Goal: Task Accomplishment & Management: Use online tool/utility

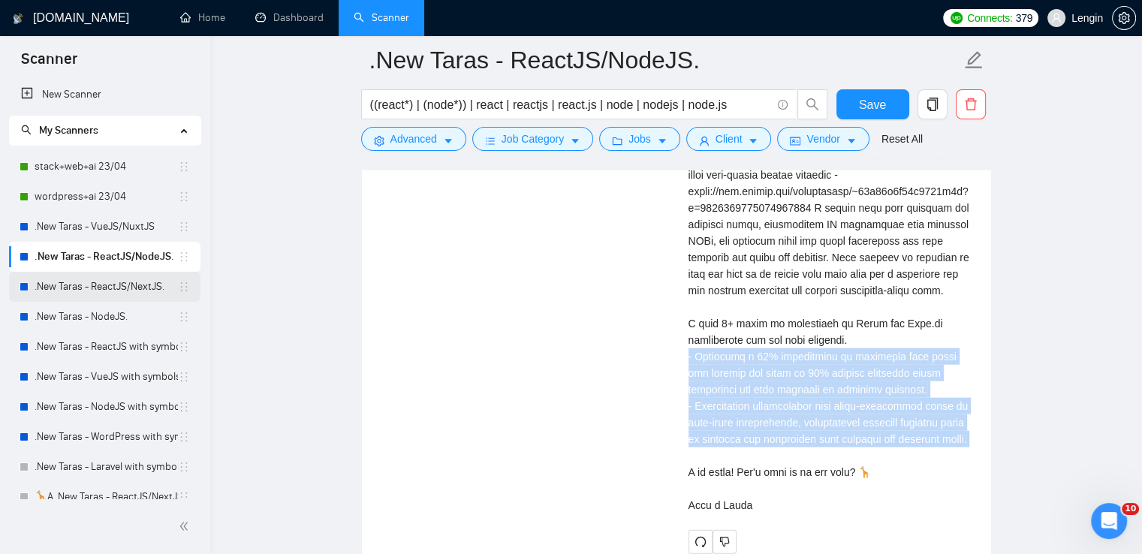
click at [138, 292] on link ".New Taras - ReactJS/NextJS." at bounding box center [106, 287] width 143 height 30
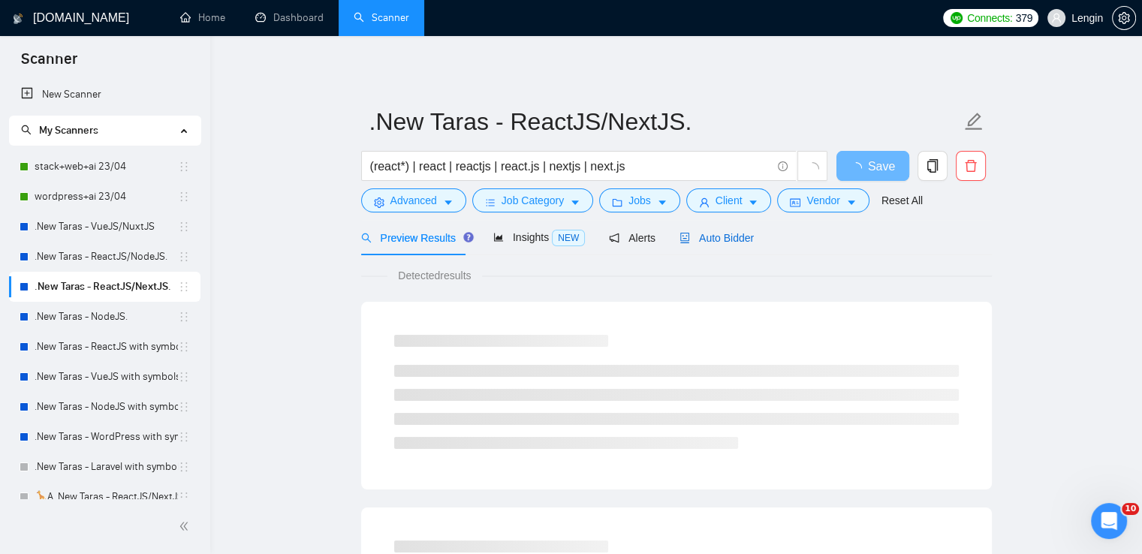
click at [710, 230] on div "Auto Bidder" at bounding box center [717, 238] width 74 height 17
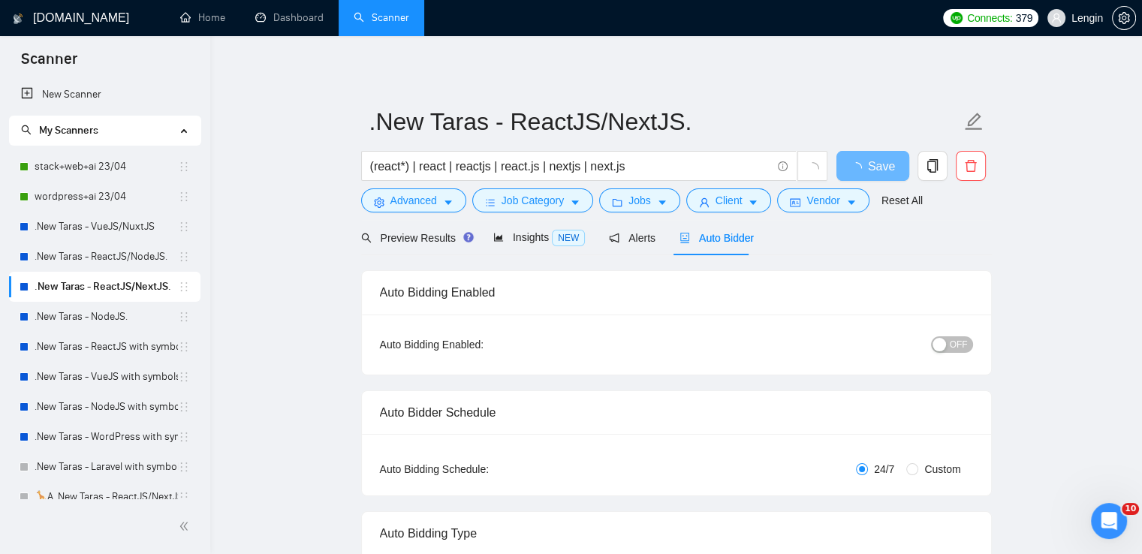
radio input "false"
radio input "true"
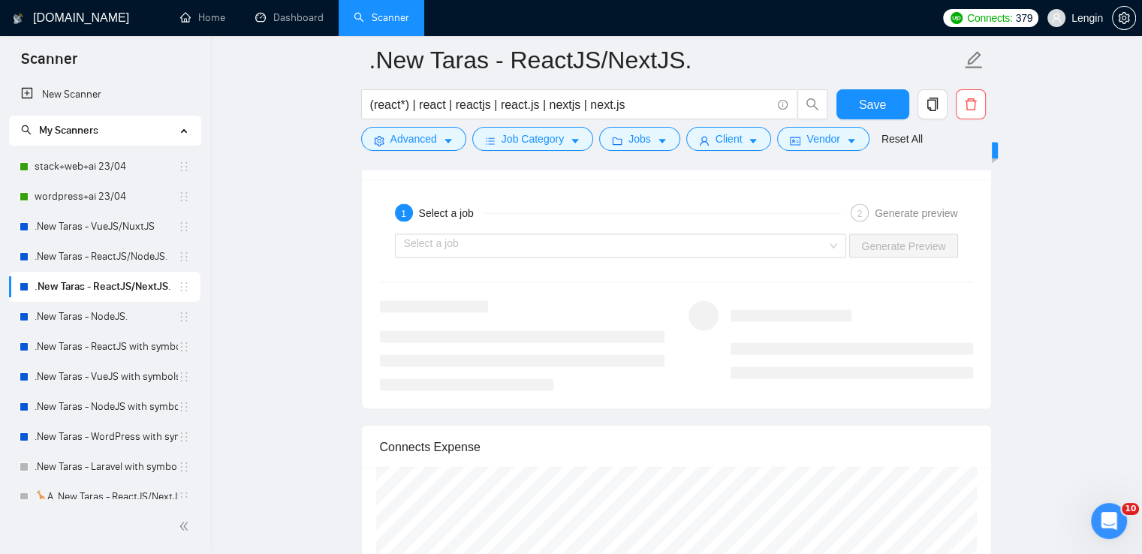
scroll to position [3157, 0]
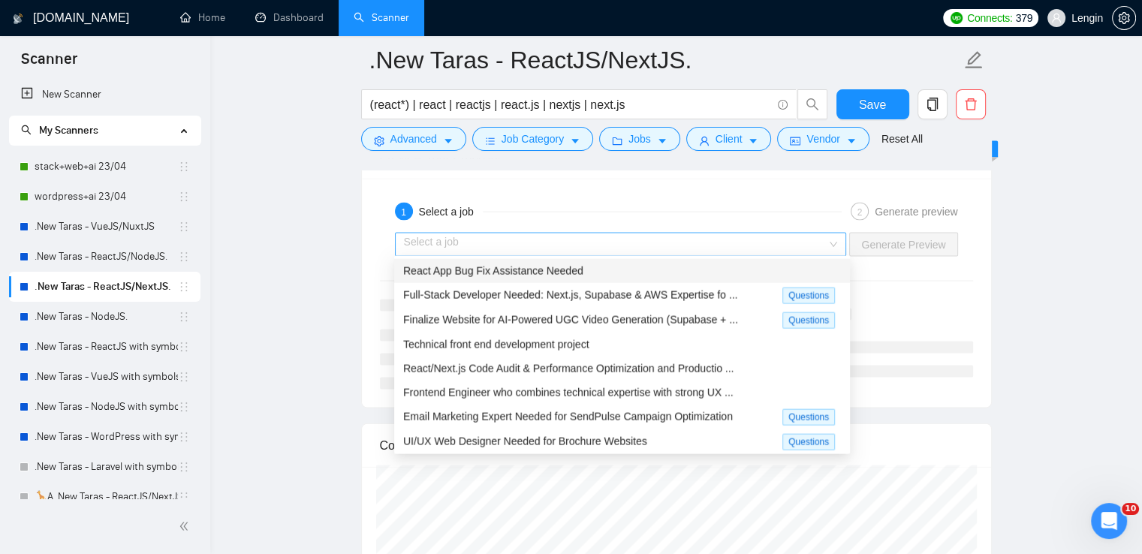
click at [840, 240] on div "Select a job" at bounding box center [621, 245] width 452 height 24
click at [591, 306] on div "Full-Stack Developer Needed: Next.js, Supabase & AWS Expertise fo ... Questions" at bounding box center [622, 295] width 456 height 25
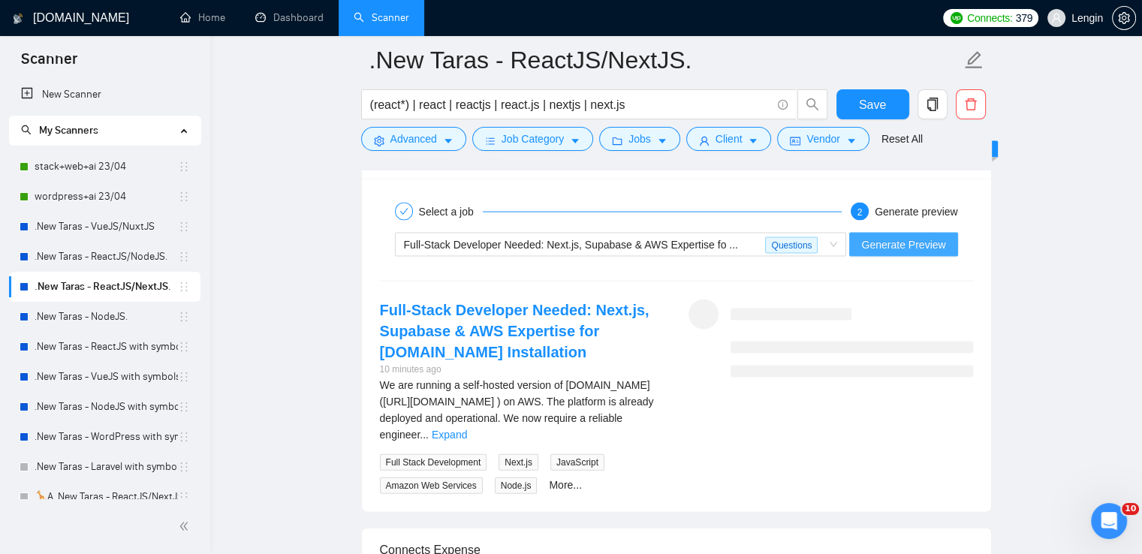
click at [927, 238] on span "Generate Preview" at bounding box center [903, 245] width 84 height 17
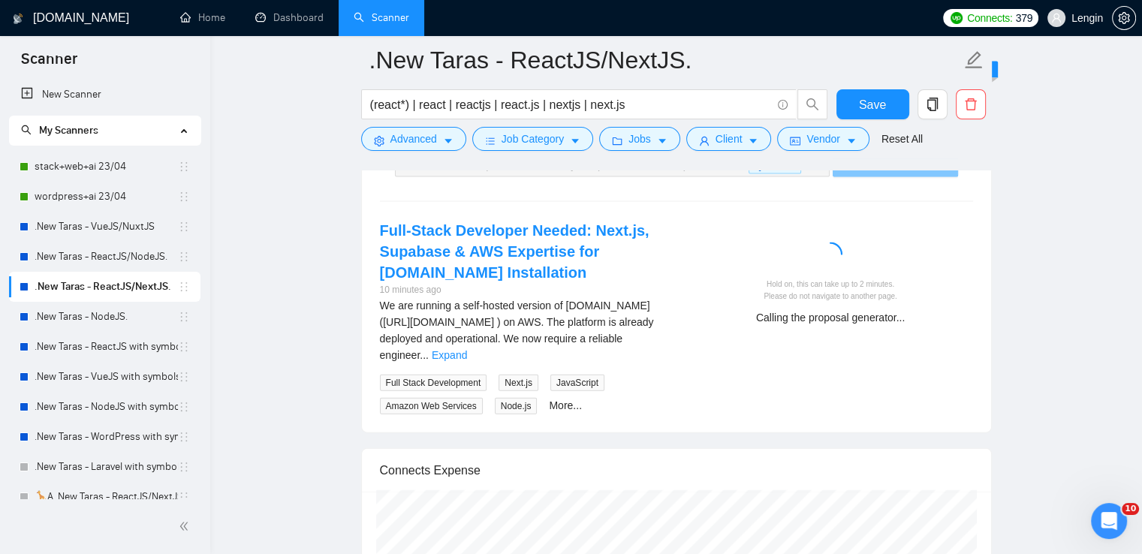
scroll to position [3237, 0]
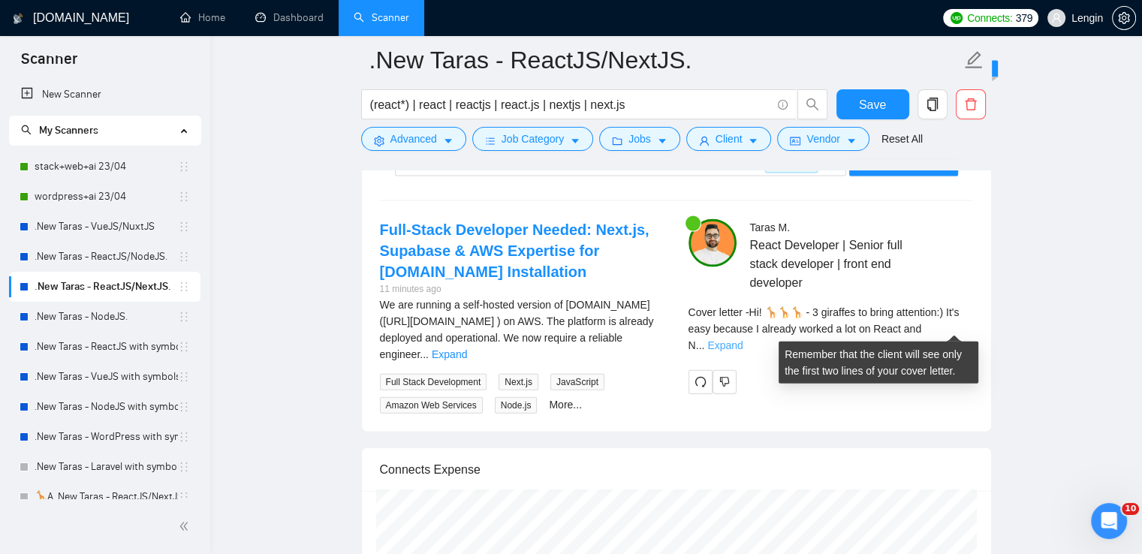
click at [743, 339] on link "Expand" at bounding box center [724, 345] width 35 height 12
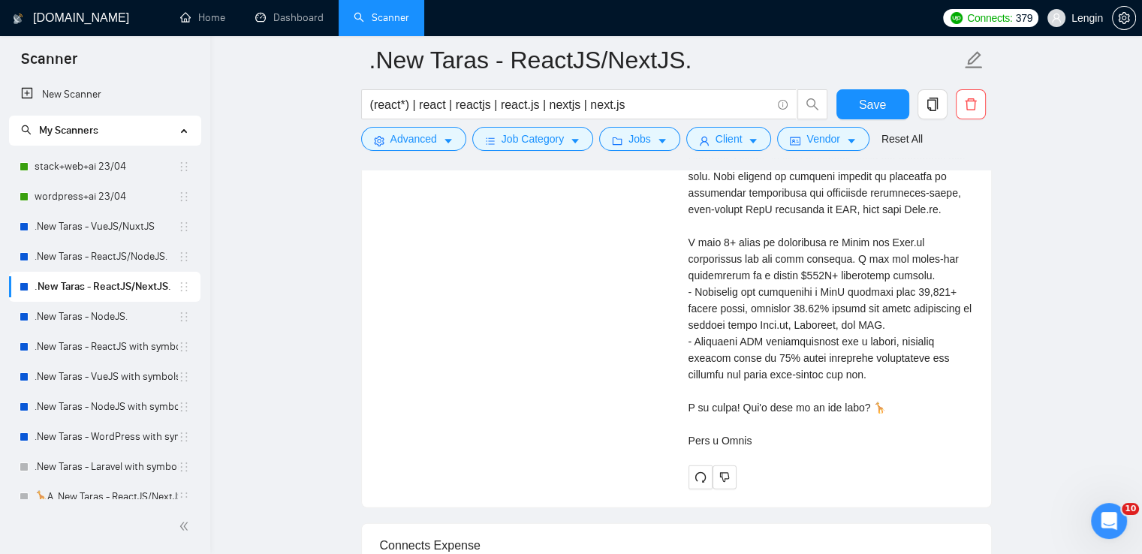
scroll to position [3657, 0]
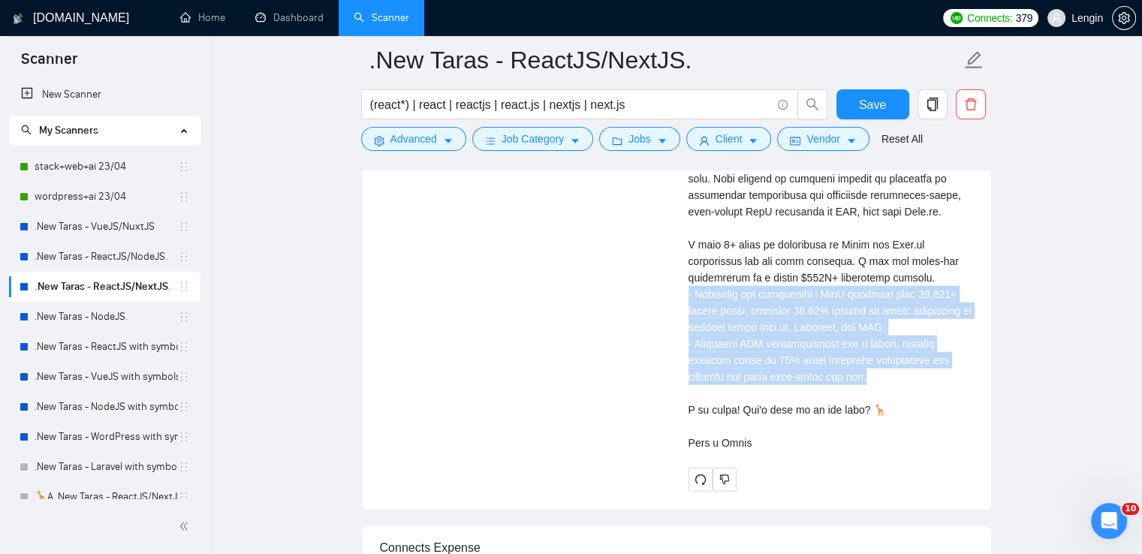
drag, startPoint x: 832, startPoint y: 352, endPoint x: 676, endPoint y: 276, distance: 173.6
click at [677, 276] on div "[PERSON_NAME] React Developer | Senior full stack developer | front end develop…" at bounding box center [831, 145] width 309 height 693
copy div "pported and maintained a SaaS platform with 50,000+ active users, ensuring 99.9…"
